Goal: Information Seeking & Learning: Learn about a topic

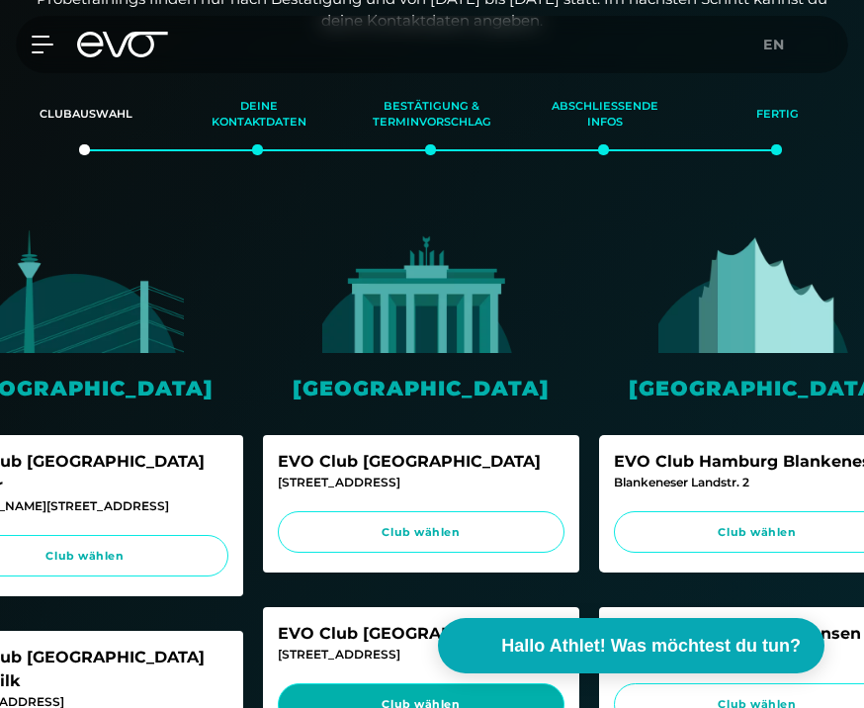
scroll to position [0, 82]
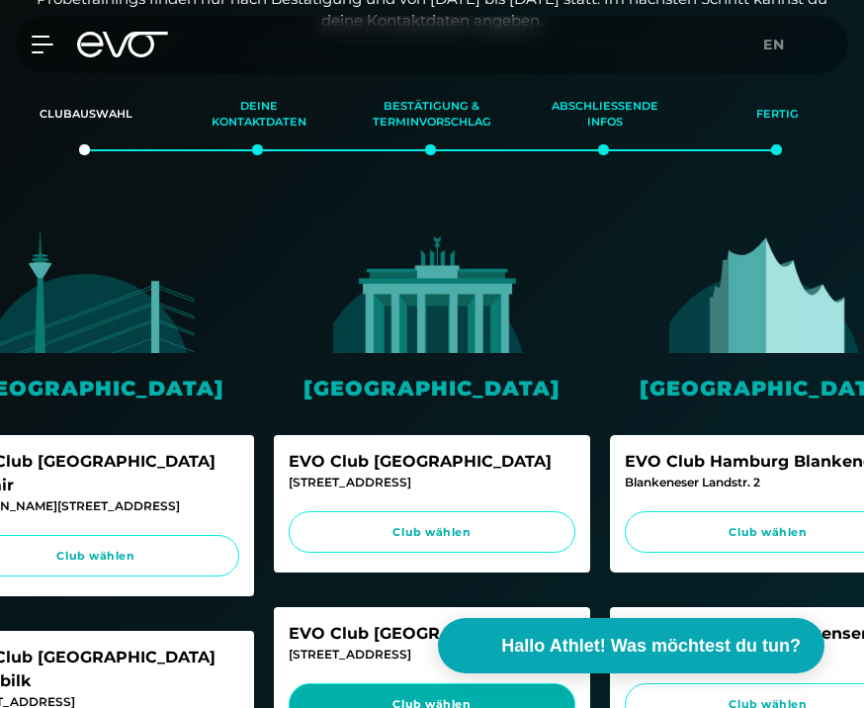
click at [396, 707] on link "Club wählen" at bounding box center [432, 704] width 287 height 42
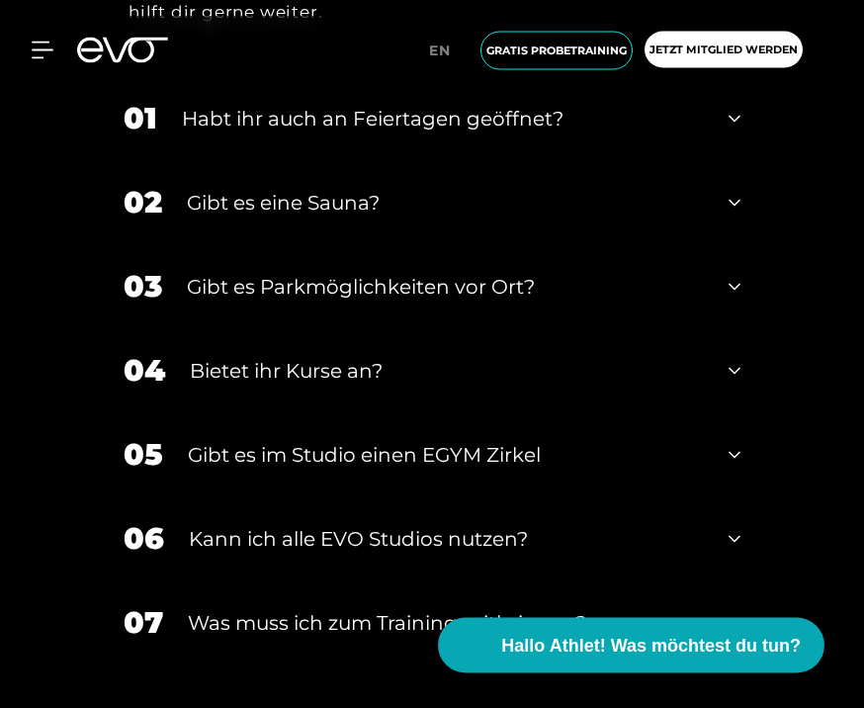
scroll to position [7356, 0]
click at [734, 214] on icon at bounding box center [734, 203] width 12 height 24
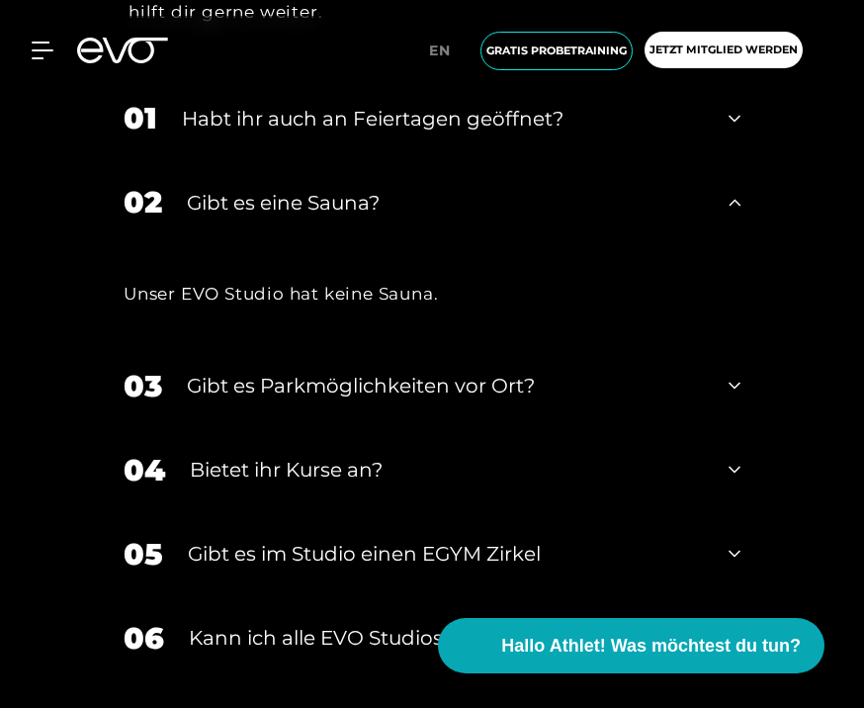
click at [734, 206] on icon at bounding box center [734, 202] width 12 height 7
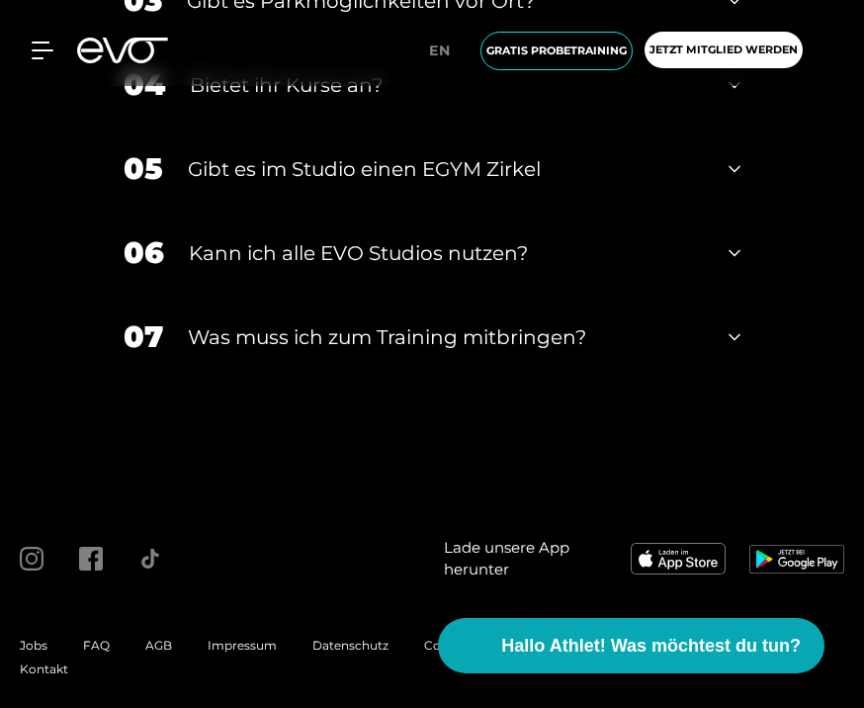
scroll to position [7641, 0]
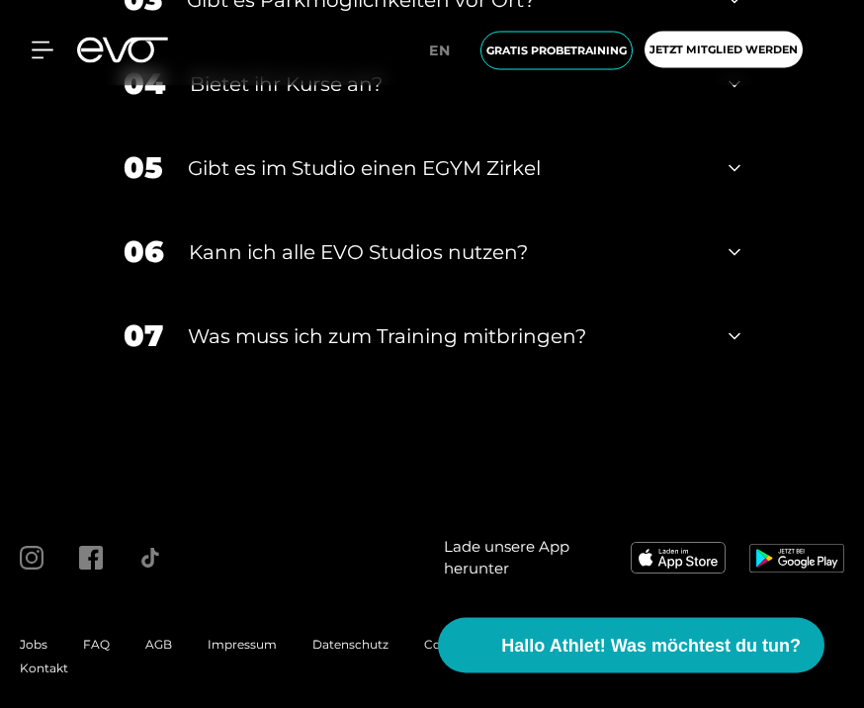
click at [737, 89] on icon at bounding box center [734, 85] width 12 height 7
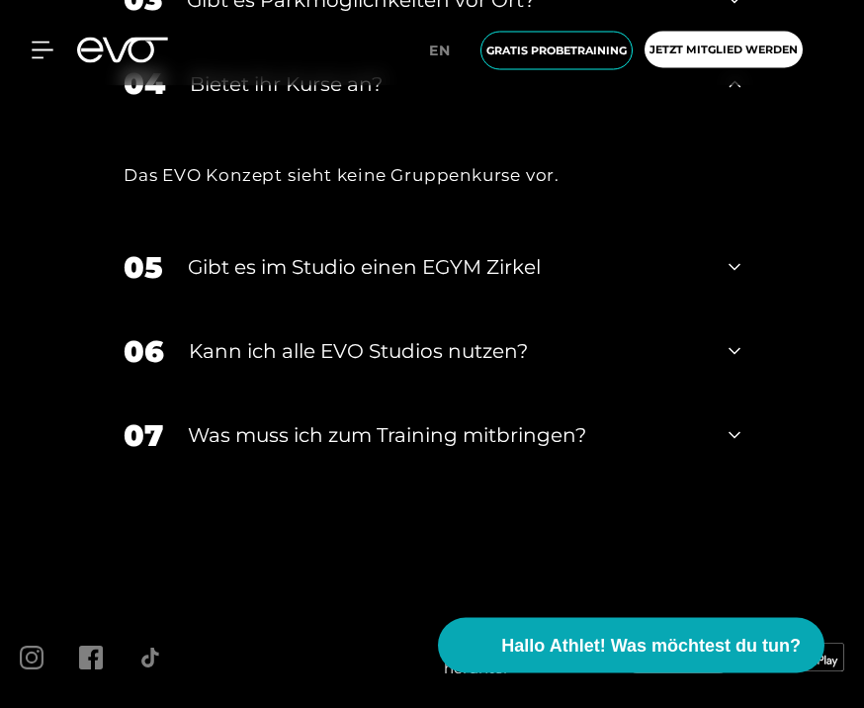
scroll to position [7642, 0]
click at [737, 96] on icon at bounding box center [734, 84] width 12 height 24
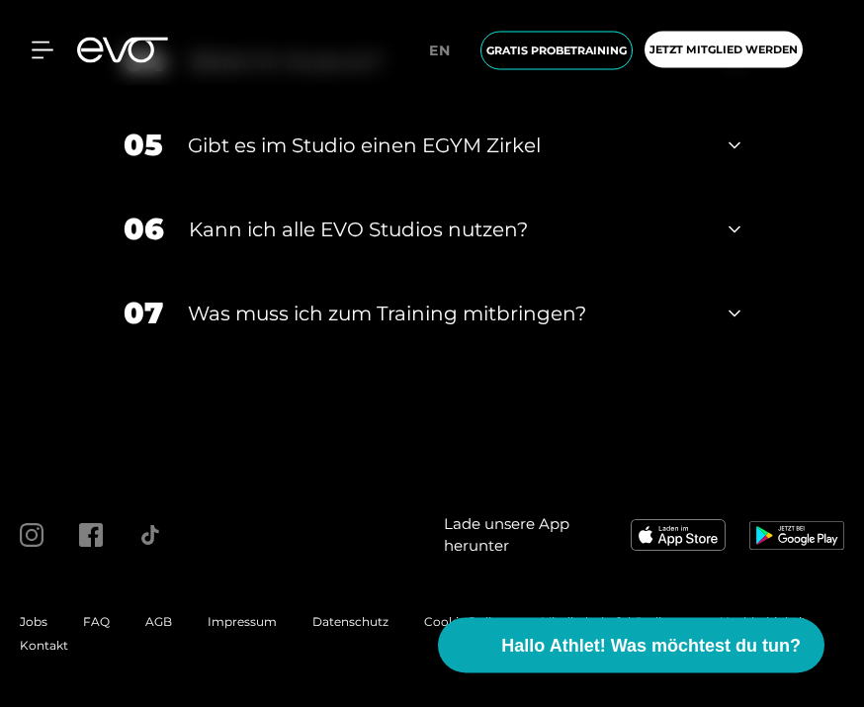
scroll to position [7678, 0]
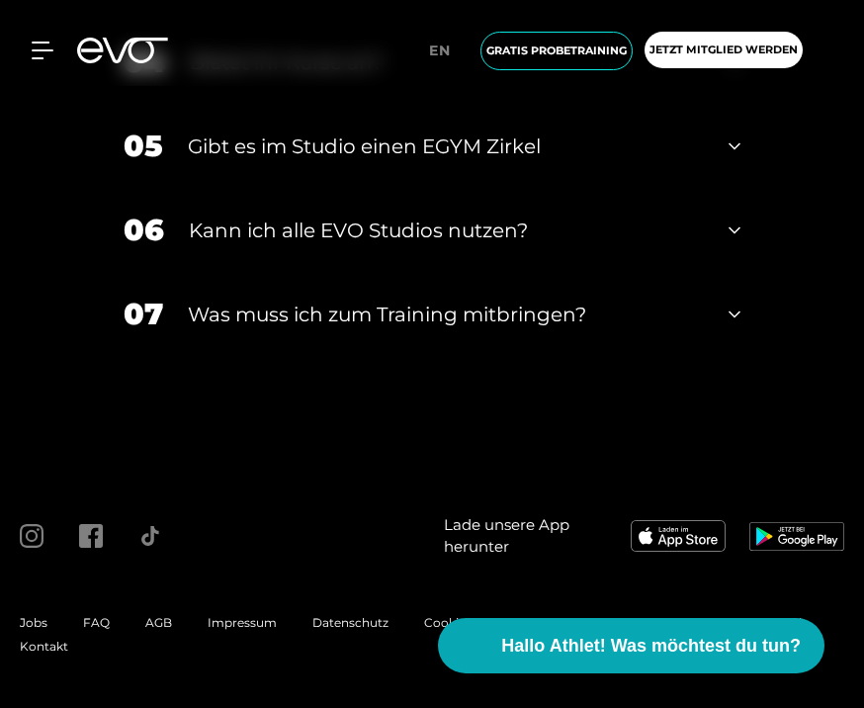
click at [735, 158] on icon at bounding box center [734, 146] width 12 height 24
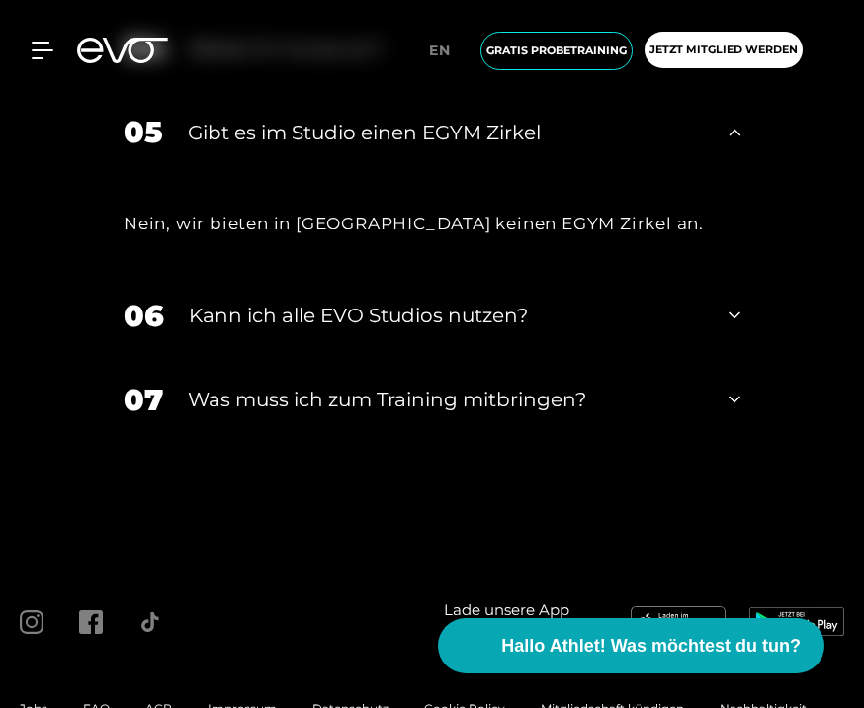
click at [734, 144] on icon at bounding box center [734, 133] width 12 height 24
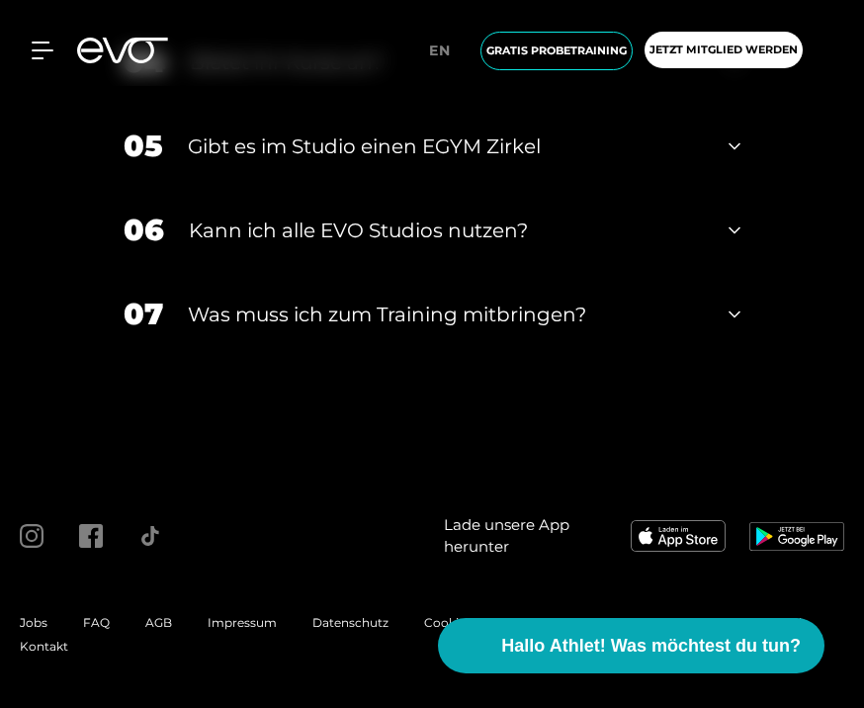
scroll to position [7885, 0]
click at [737, 234] on icon at bounding box center [734, 230] width 12 height 7
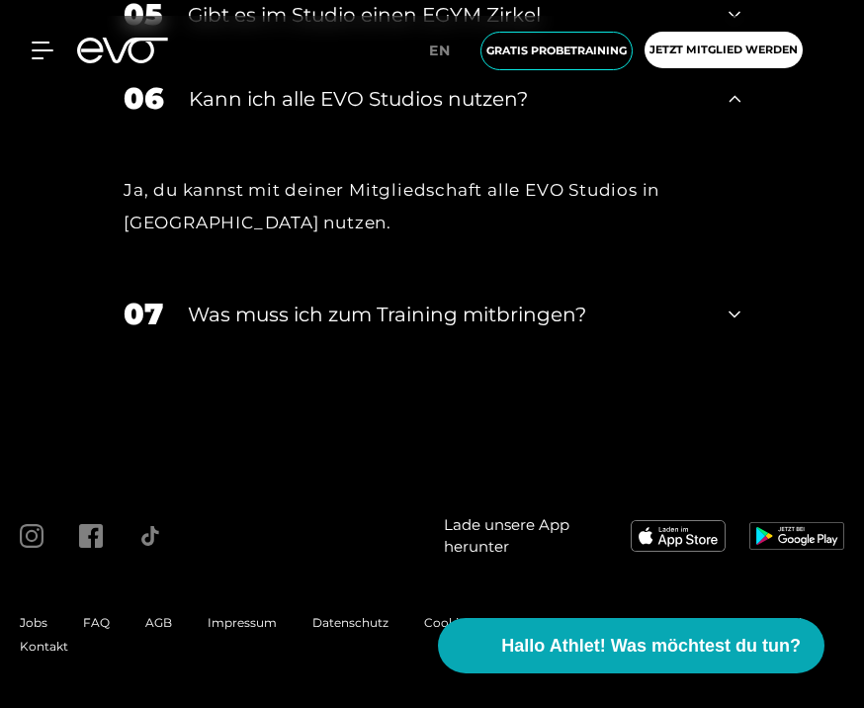
click at [737, 102] on icon at bounding box center [734, 98] width 12 height 7
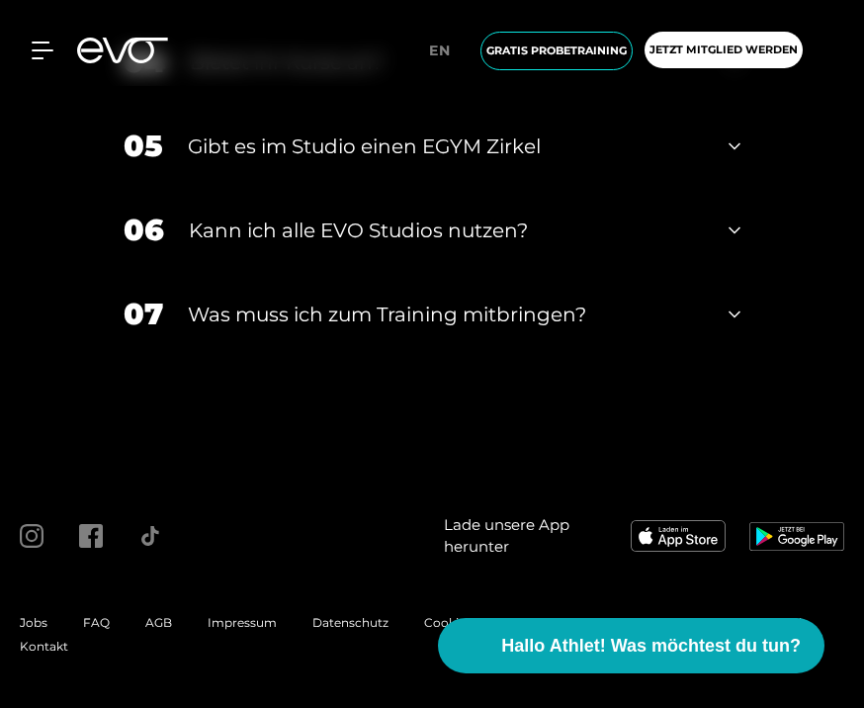
click at [728, 356] on div "07 Was muss ich zum Training mitbringen?" at bounding box center [432, 314] width 656 height 84
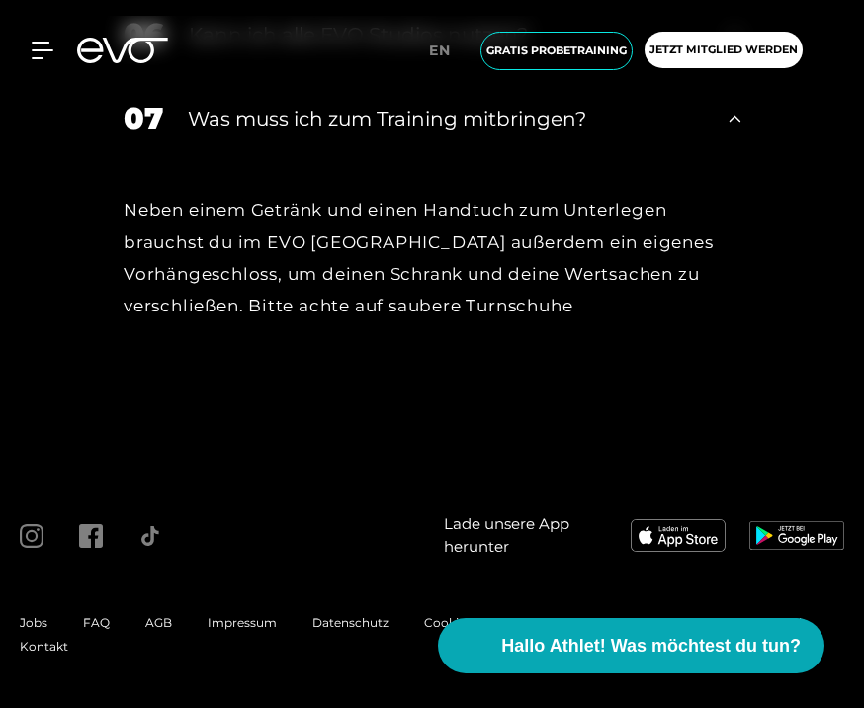
click at [737, 130] on icon at bounding box center [734, 119] width 12 height 24
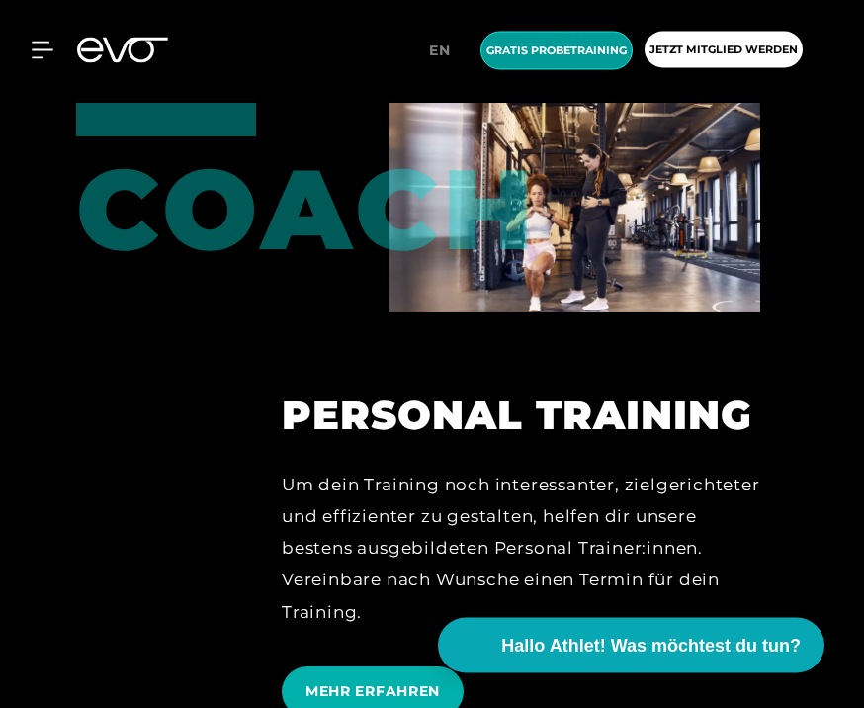
scroll to position [4830, 0]
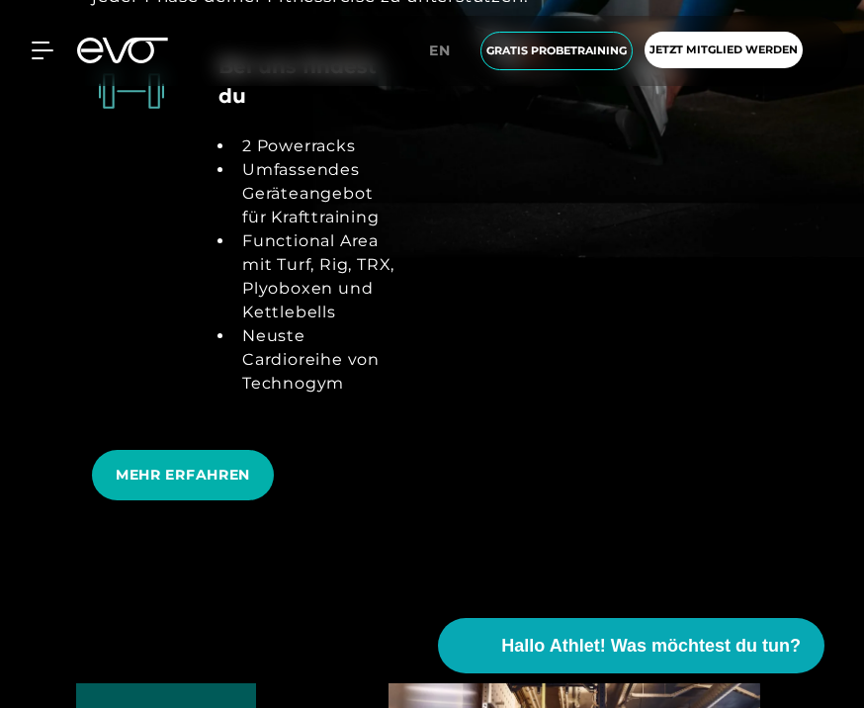
scroll to position [4239, 0]
